Goal: Information Seeking & Learning: Check status

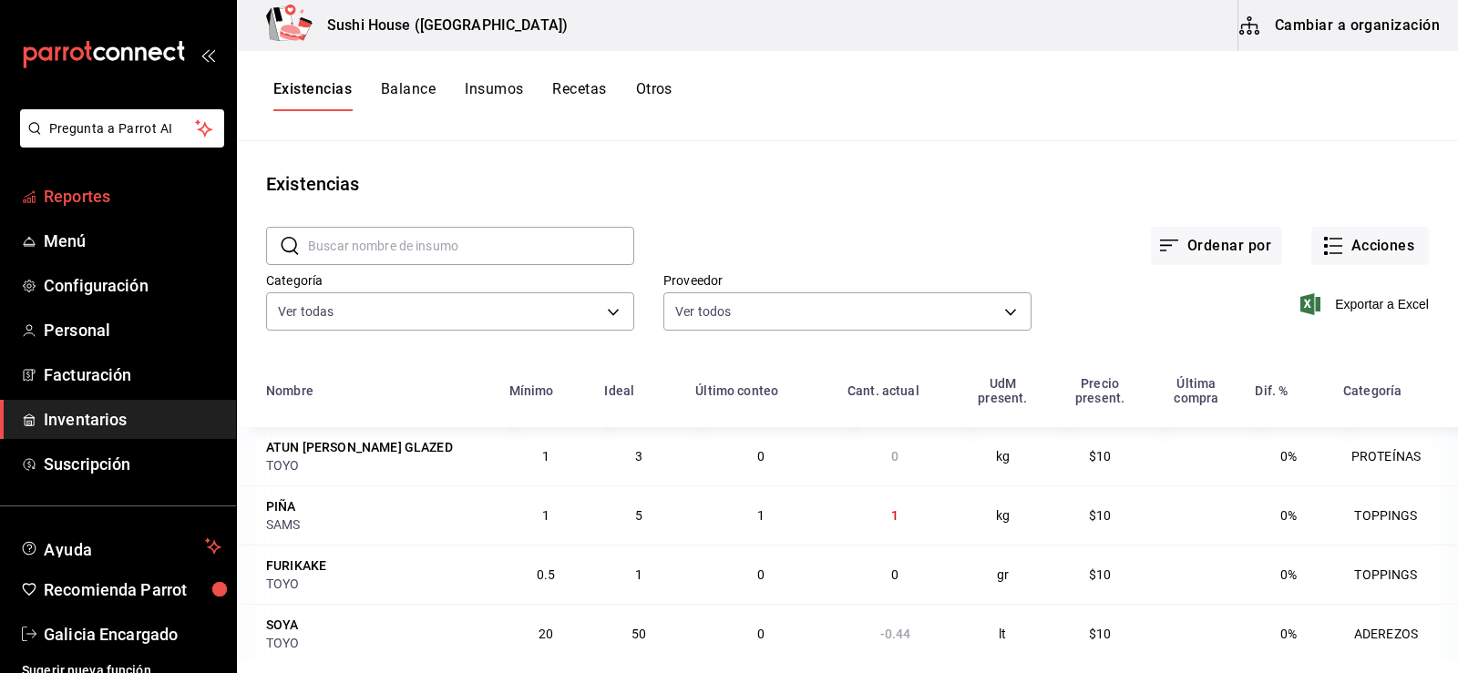
click at [78, 182] on link "Reportes" at bounding box center [118, 196] width 236 height 39
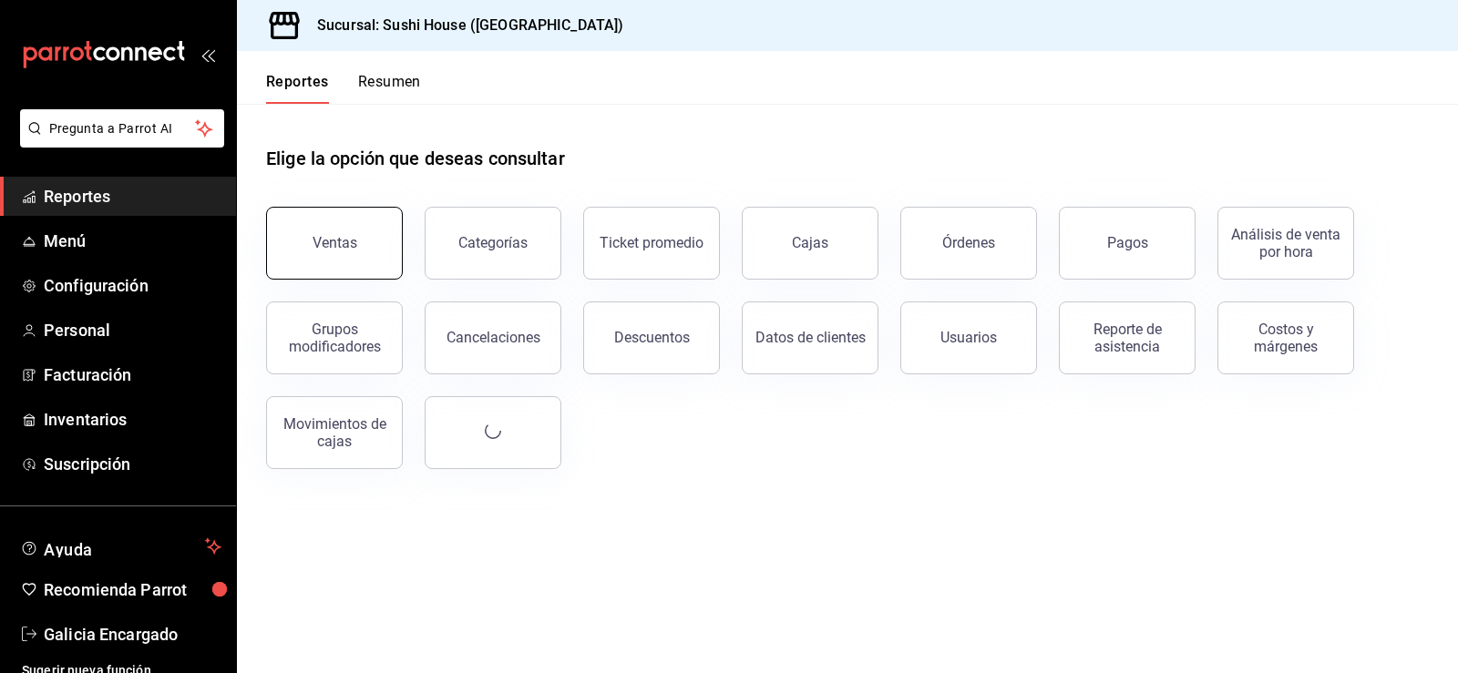
click at [337, 241] on div "Ventas" at bounding box center [335, 242] width 45 height 17
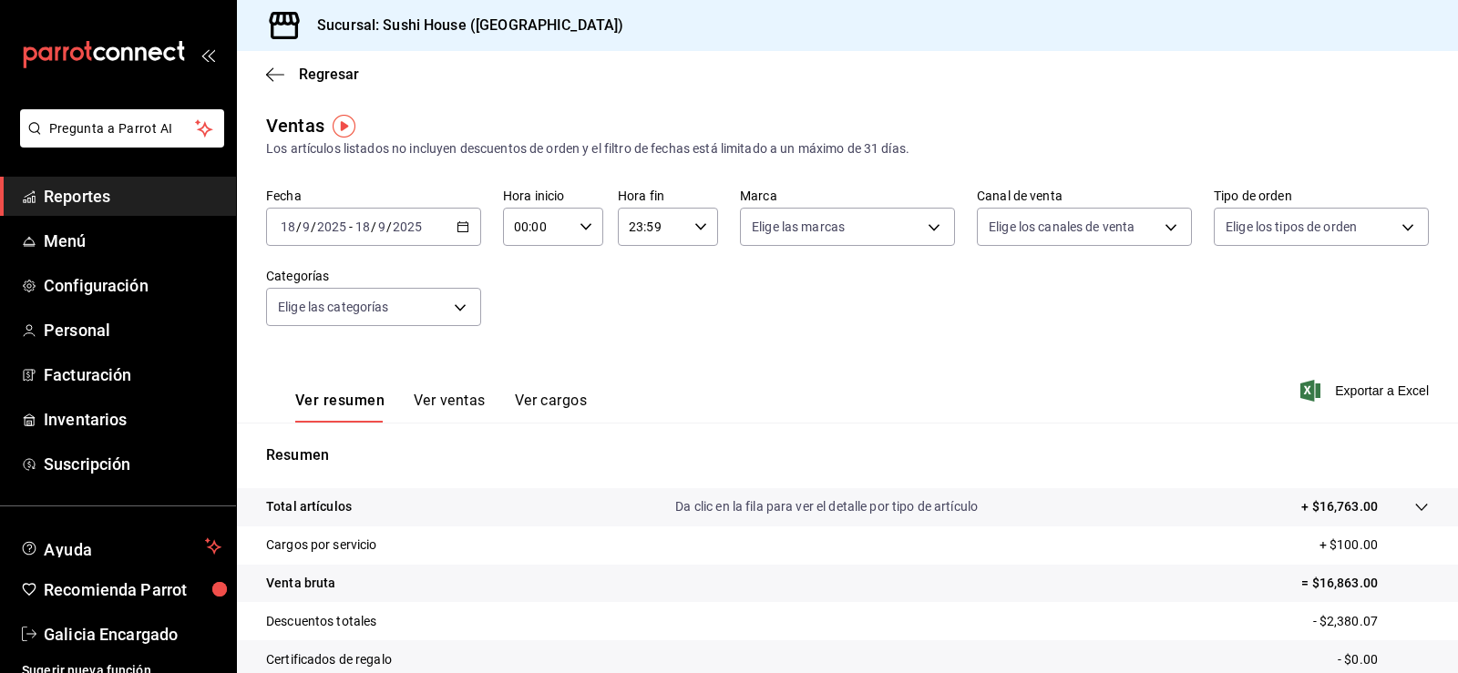
click at [45, 193] on span "Reportes" at bounding box center [133, 196] width 178 height 25
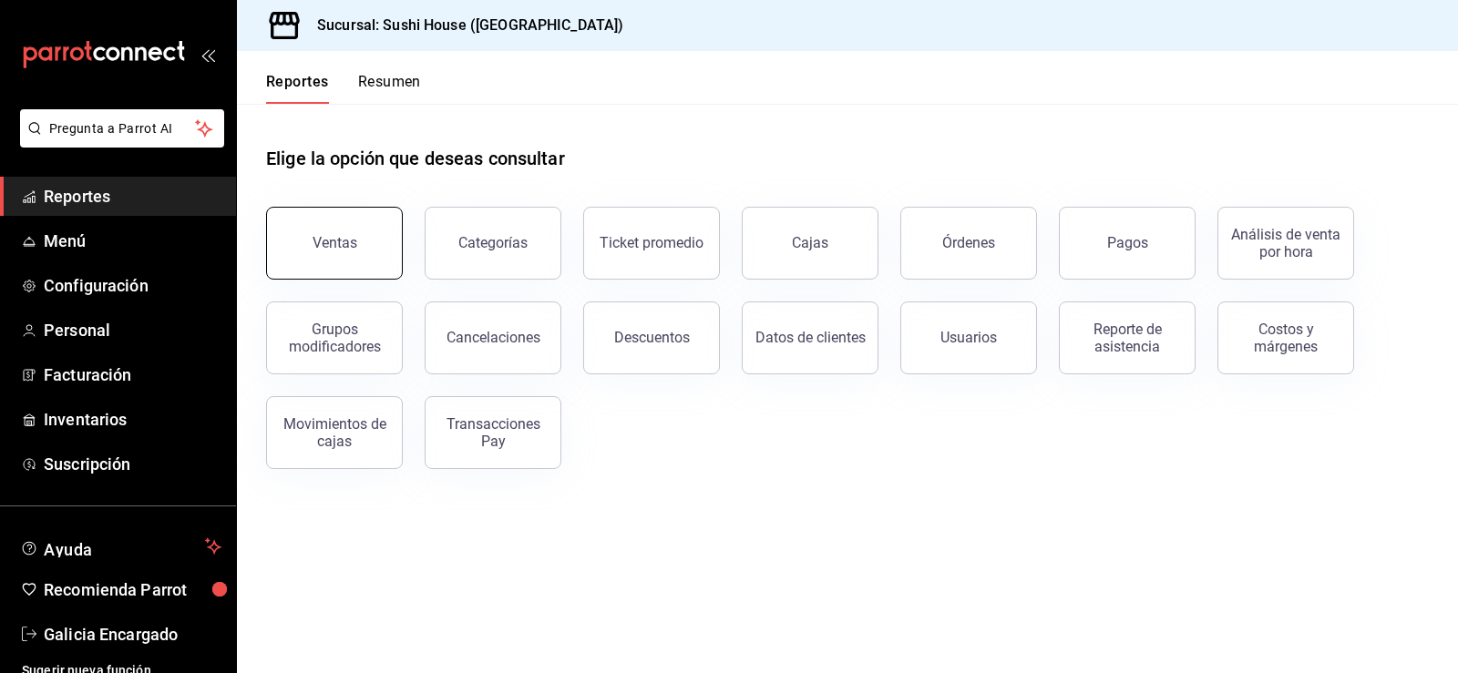
click at [309, 251] on button "Ventas" at bounding box center [334, 243] width 137 height 73
